Goal: Register for event/course

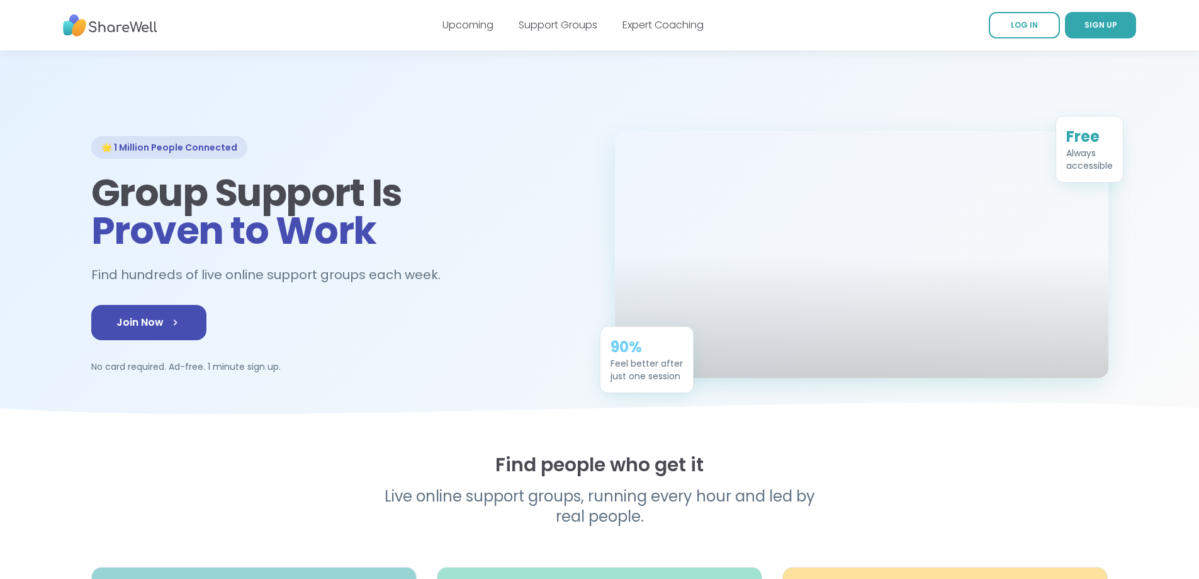
click at [580, 33] on div "Upcoming Support Groups Expert Coaching" at bounding box center [573, 25] width 261 height 35
click at [579, 25] on link "Support Groups" at bounding box center [558, 25] width 79 height 14
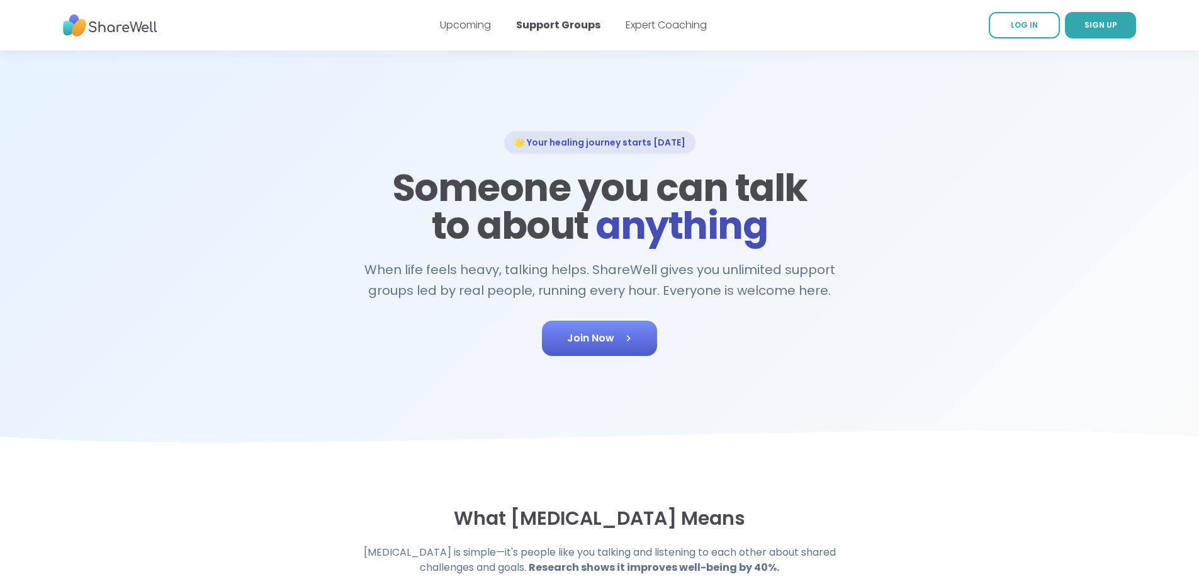
click at [623, 323] on link "Join Now" at bounding box center [599, 337] width 115 height 35
click at [109, 273] on div "🌟 Your healing journey starts [DATE] Someone you can talk to about anything Whe…" at bounding box center [599, 253] width 1017 height 245
